Goal: Use online tool/utility: Utilize a website feature to perform a specific function

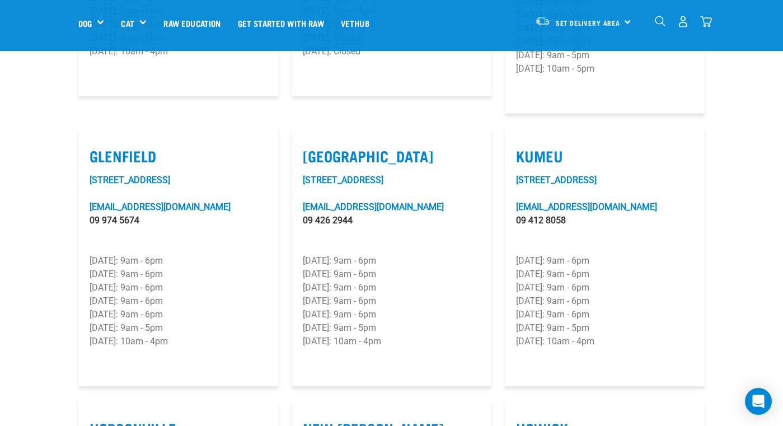
scroll to position [514, 0]
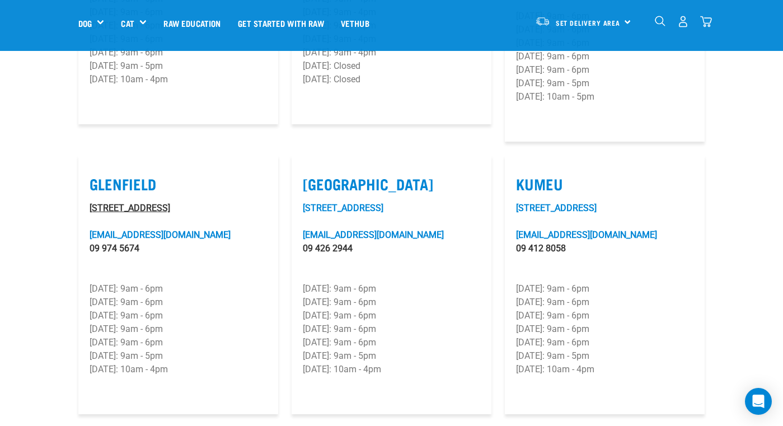
click at [128, 208] on link "[STREET_ADDRESS]" at bounding box center [130, 208] width 81 height 11
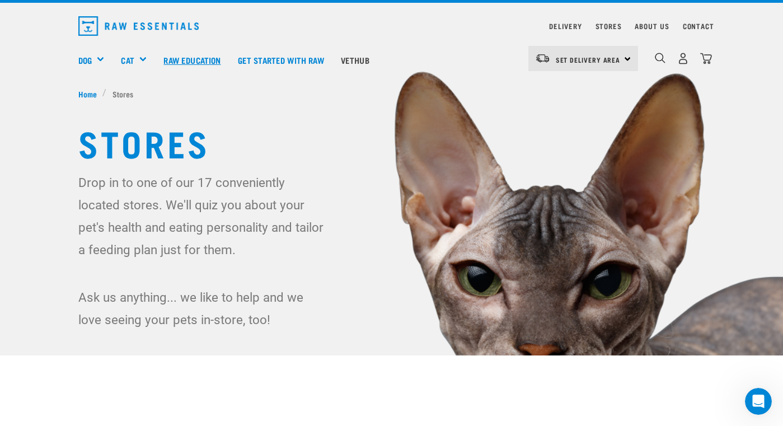
scroll to position [26, 0]
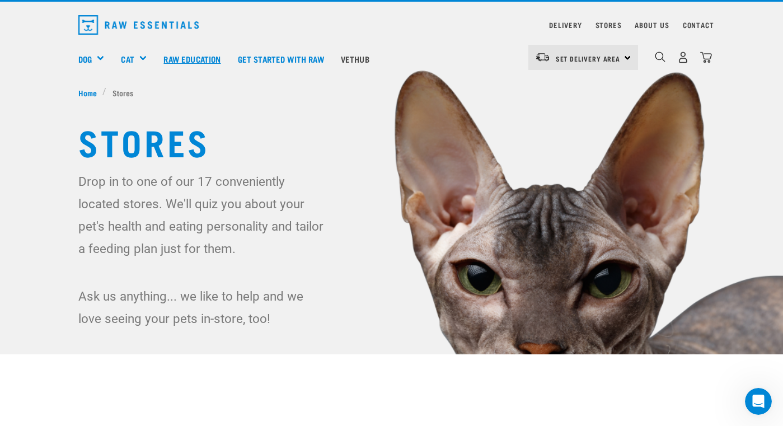
click at [223, 55] on link "Raw Education" at bounding box center [192, 58] width 74 height 45
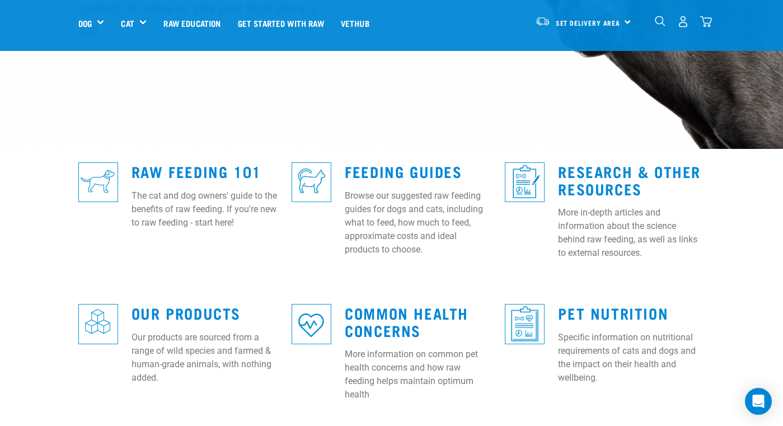
scroll to position [233, 0]
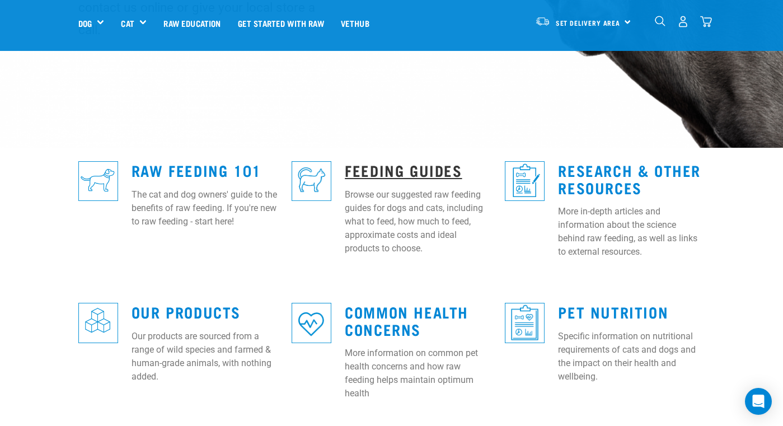
click at [410, 166] on link "Feeding Guides" at bounding box center [403, 170] width 117 height 8
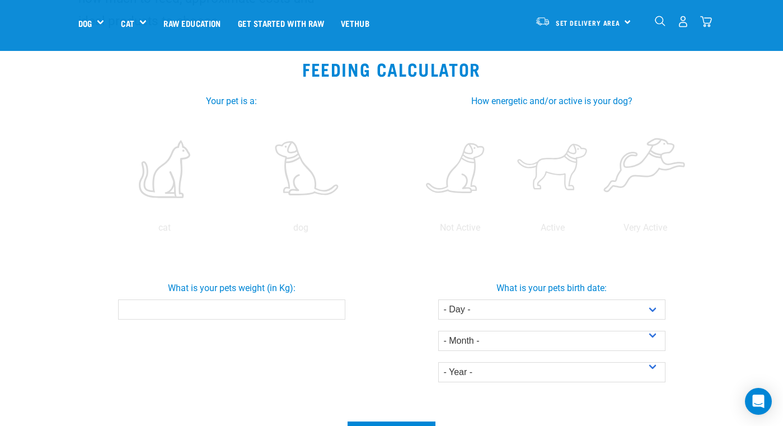
scroll to position [176, 0]
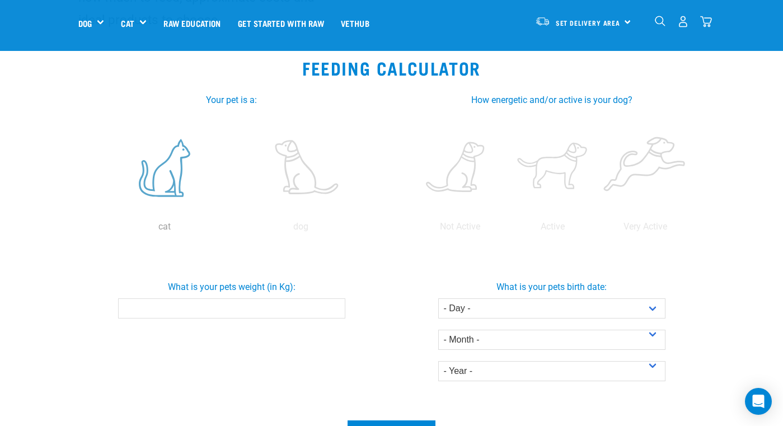
click at [176, 180] on label at bounding box center [165, 167] width 132 height 95
click at [96, 229] on input "radio" at bounding box center [96, 229] width 0 height 0
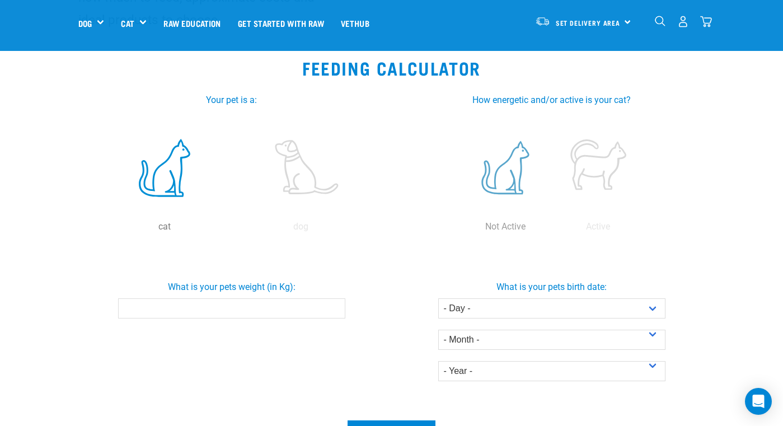
click at [514, 176] on label at bounding box center [505, 167] width 88 height 95
click at [459, 229] on input "radio" at bounding box center [459, 229] width 0 height 0
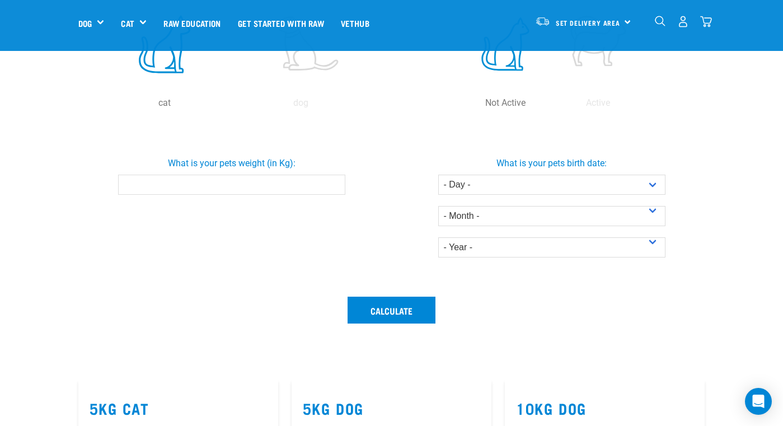
scroll to position [302, 0]
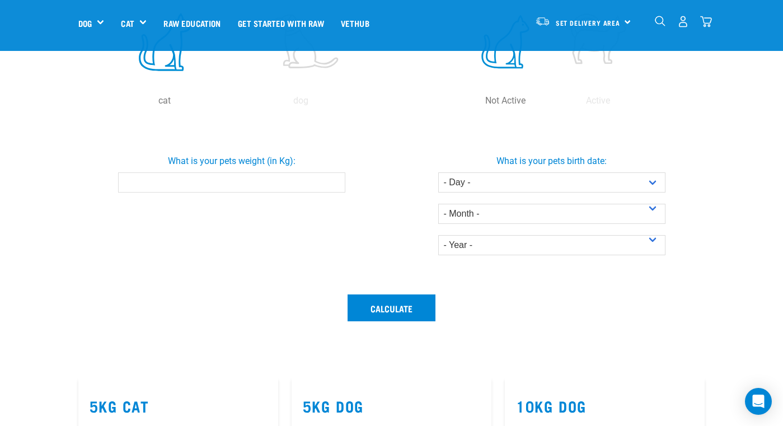
drag, startPoint x: 339, startPoint y: 182, endPoint x: 332, endPoint y: 182, distance: 6.2
click at [339, 182] on input "What is your pets weight (in Kg):" at bounding box center [231, 182] width 227 height 20
click at [331, 183] on input "-0.1" at bounding box center [231, 182] width 227 height 20
drag, startPoint x: 264, startPoint y: 182, endPoint x: 58, endPoint y: 183, distance: 206.5
click at [59, 184] on section "Feeding Calculator Your pet is a: cat dog cat Moderate How energetic and/or act…" at bounding box center [391, 147] width 783 height 459
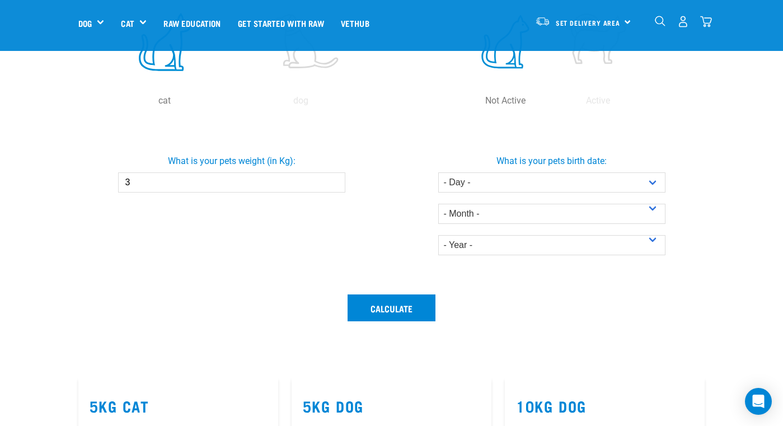
type input "3"
click at [209, 245] on div "What is your pets weight (in Kg): 3" at bounding box center [232, 204] width 320 height 167
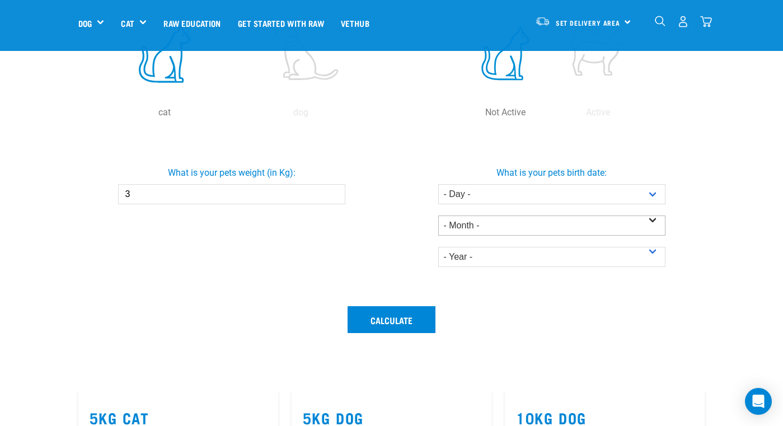
scroll to position [288, 0]
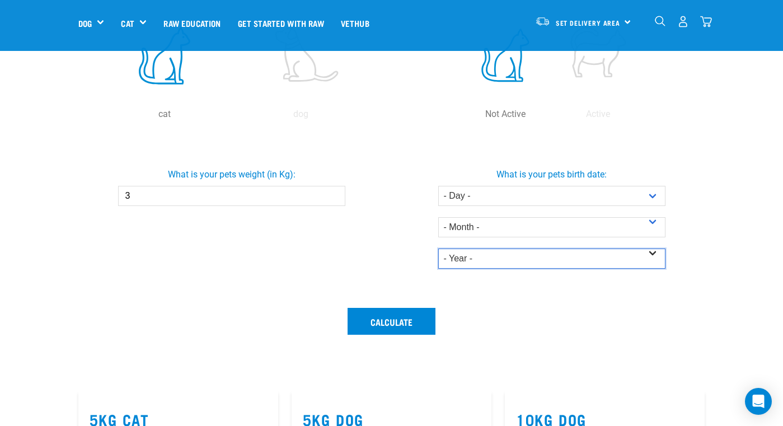
select select "2022"
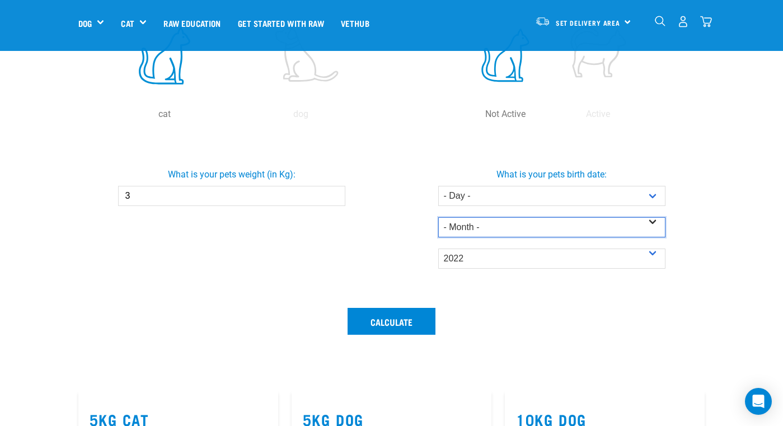
select select "August"
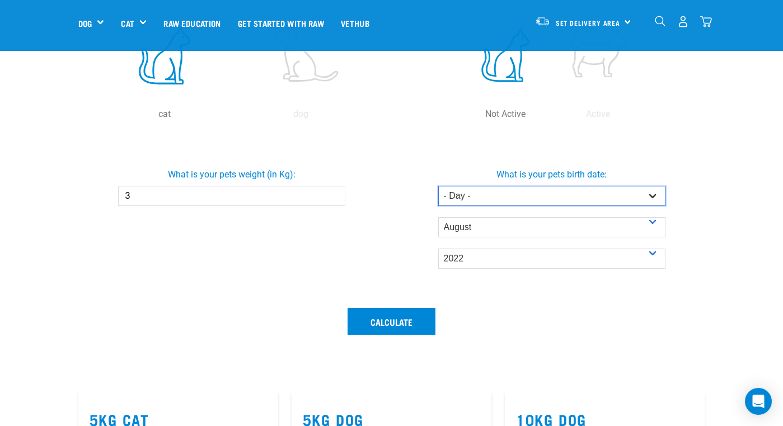
select select "15"
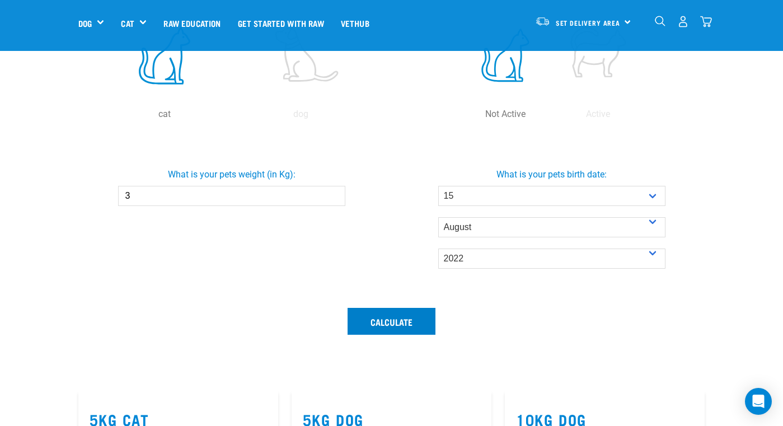
click at [406, 324] on button "Calculate" at bounding box center [392, 321] width 88 height 27
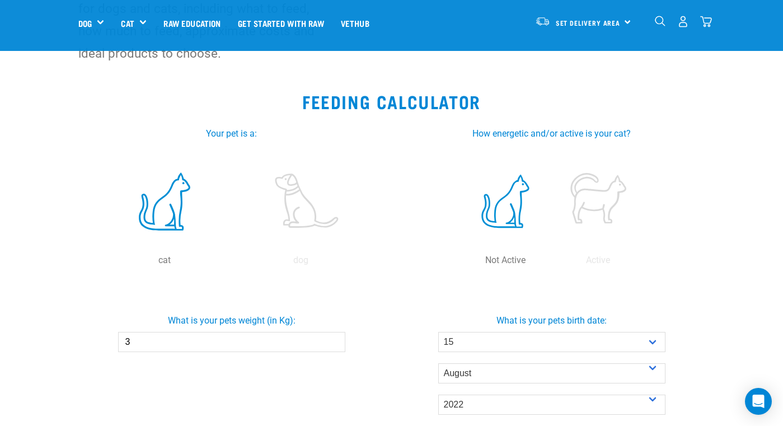
scroll to position [152, 0]
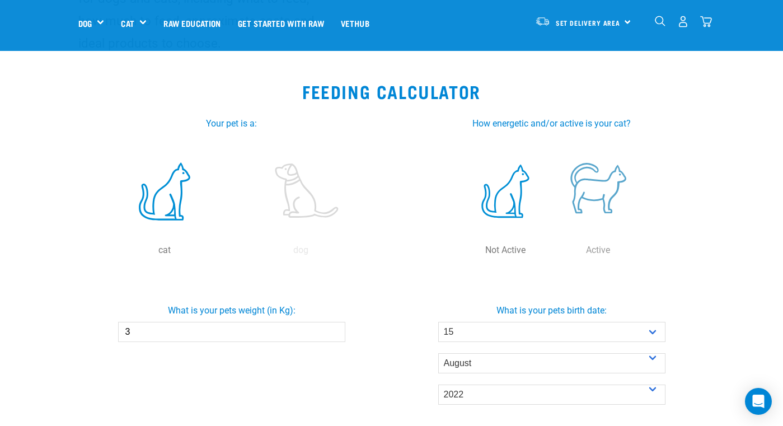
drag, startPoint x: 599, startPoint y: 189, endPoint x: 559, endPoint y: 200, distance: 41.7
click at [599, 189] on label at bounding box center [598, 191] width 88 height 95
click at [552, 253] on input "radio" at bounding box center [552, 253] width 0 height 0
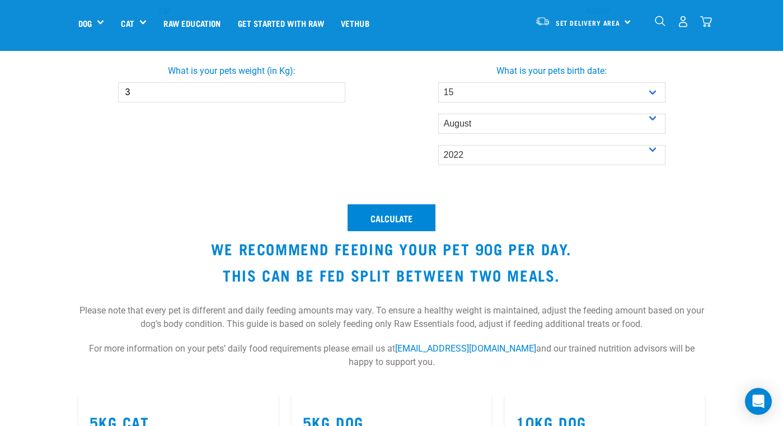
scroll to position [400, 0]
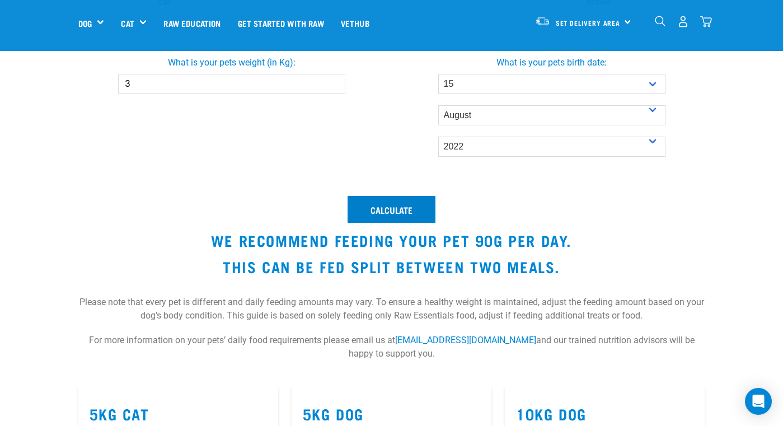
click at [390, 207] on button "Calculate" at bounding box center [392, 209] width 88 height 27
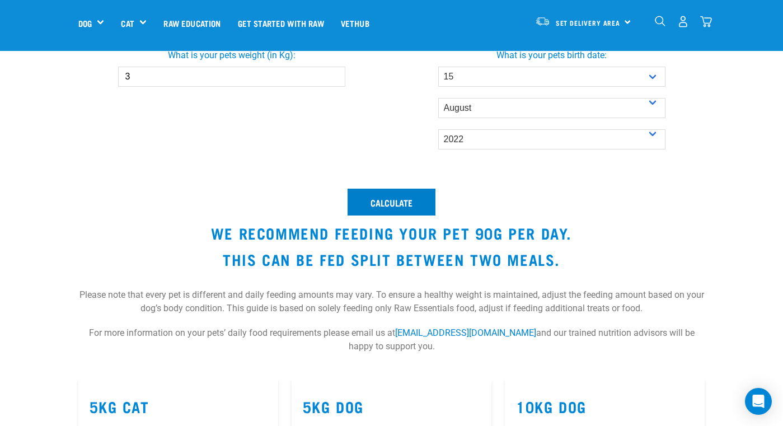
scroll to position [409, 0]
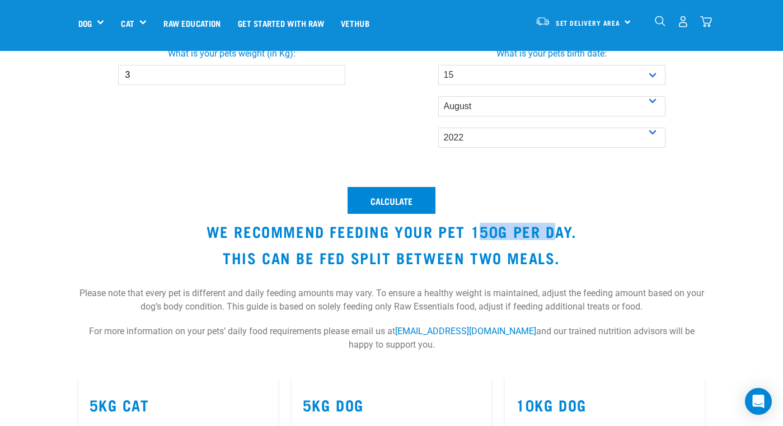
drag, startPoint x: 481, startPoint y: 227, endPoint x: 565, endPoint y: 235, distance: 84.3
click at [565, 235] on h3 "We recommend feeding your pet 150g per day." at bounding box center [391, 231] width 627 height 17
click at [540, 236] on h3 "We recommend feeding your pet 150g per day." at bounding box center [391, 231] width 627 height 17
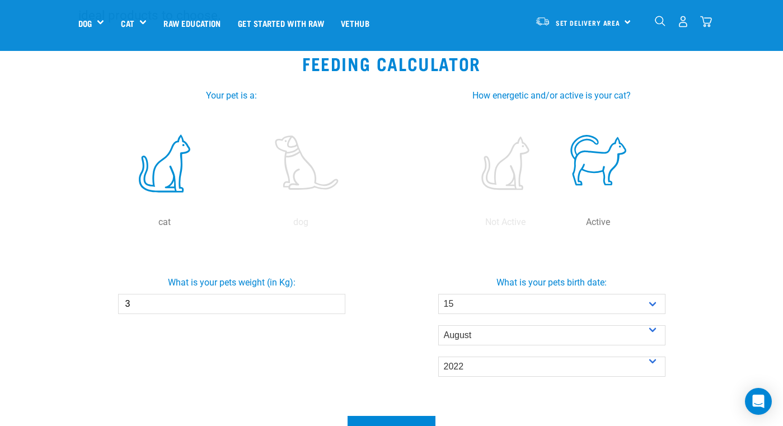
scroll to position [181, 0]
click at [504, 166] on label at bounding box center [505, 162] width 88 height 95
click at [459, 224] on input "radio" at bounding box center [459, 224] width 0 height 0
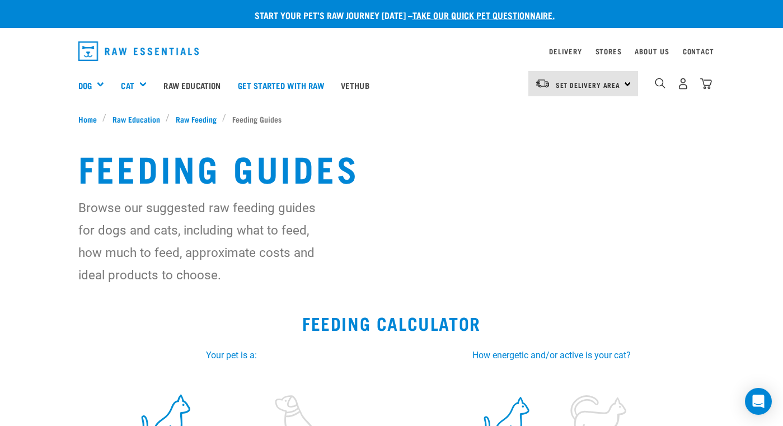
scroll to position [0, 0]
